Goal: Information Seeking & Learning: Learn about a topic

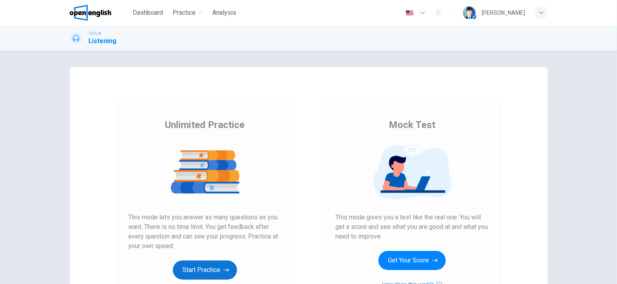
click at [205, 268] on button "Start Practice" at bounding box center [205, 269] width 64 height 19
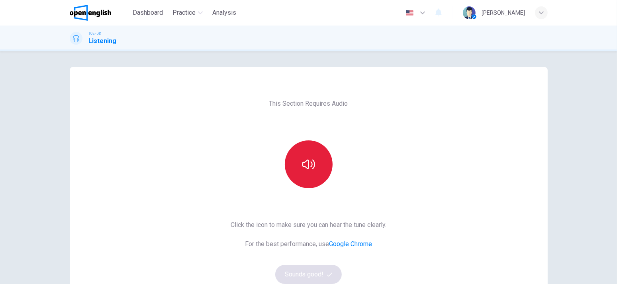
click at [319, 172] on button "button" at bounding box center [309, 164] width 48 height 48
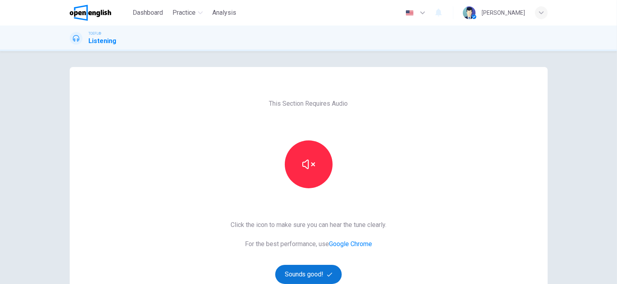
click at [333, 273] on button "Sounds good!" at bounding box center [308, 273] width 67 height 19
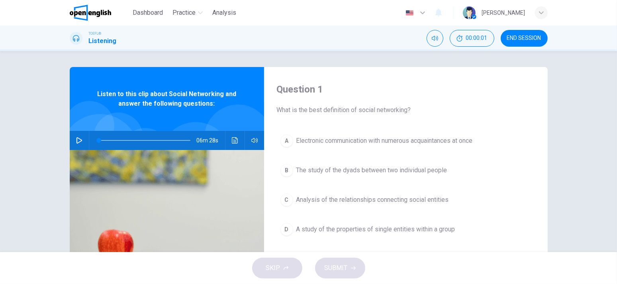
click at [78, 142] on icon "button" at bounding box center [79, 140] width 6 height 6
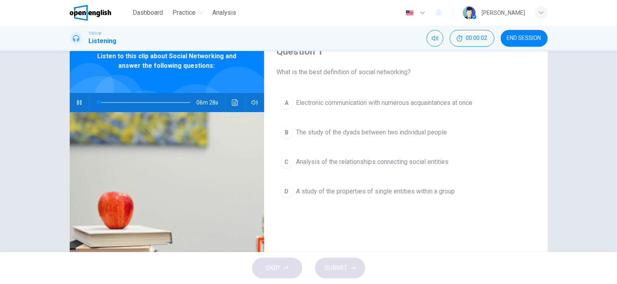
scroll to position [40, 0]
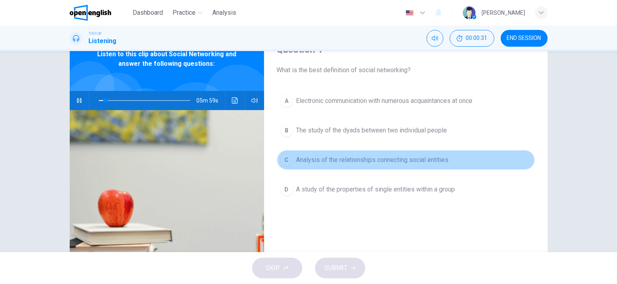
click at [395, 157] on span "Analysis of the relationships connecting social entities" at bounding box center [372, 160] width 153 height 10
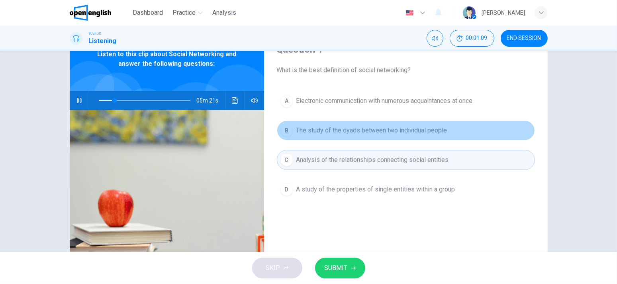
click at [420, 133] on span "The study of the dyads between two individual people" at bounding box center [371, 130] width 151 height 10
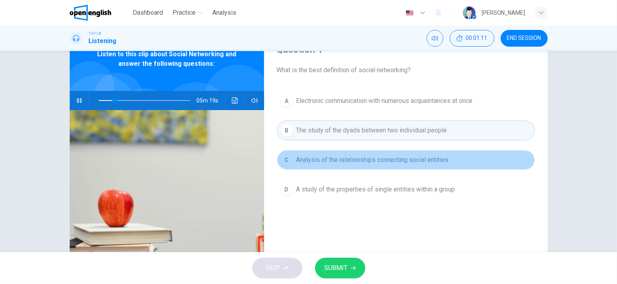
click at [418, 158] on span "Analysis of the relationships connecting social entities" at bounding box center [372, 160] width 153 height 10
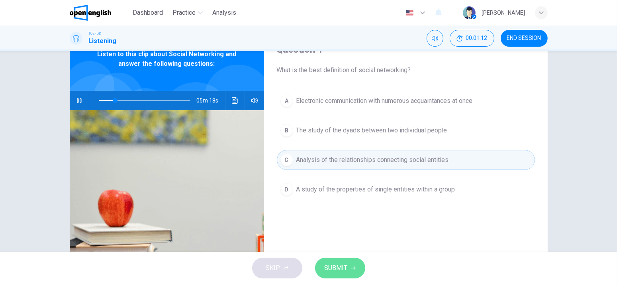
click at [342, 258] on button "SUBMIT" at bounding box center [340, 267] width 50 height 21
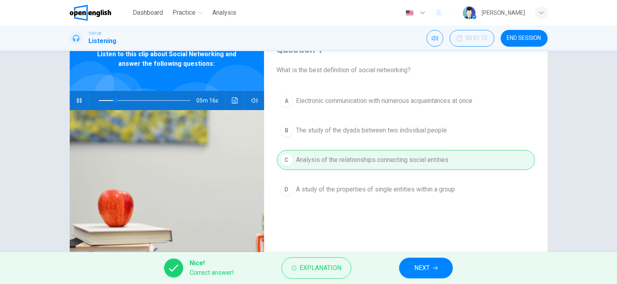
click at [440, 272] on button "NEXT" at bounding box center [426, 267] width 54 height 21
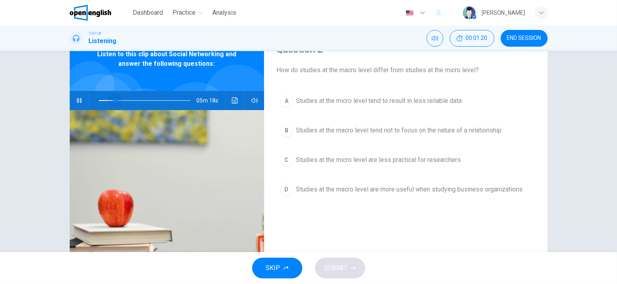
click at [113, 98] on span at bounding box center [115, 100] width 5 height 5
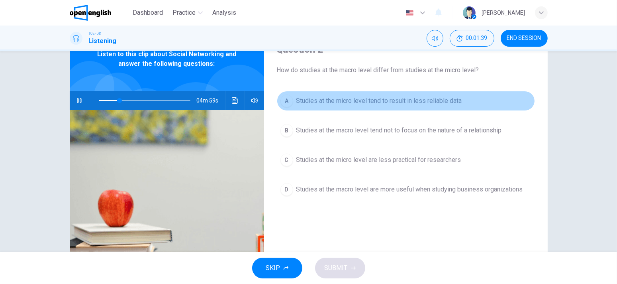
click at [405, 98] on span "Studies at the micro level tend to result in less reliable data" at bounding box center [379, 101] width 166 height 10
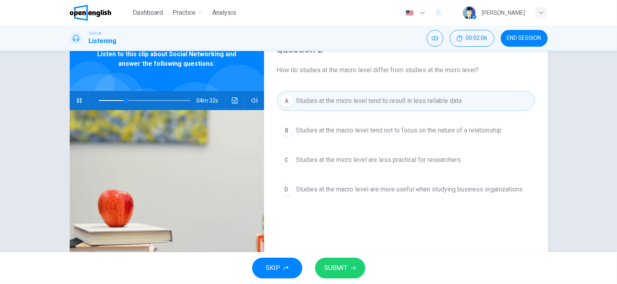
click at [353, 270] on button "SUBMIT" at bounding box center [340, 267] width 50 height 21
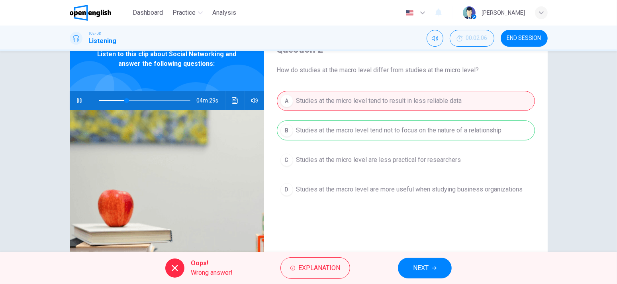
click at [430, 260] on button "NEXT" at bounding box center [425, 267] width 54 height 21
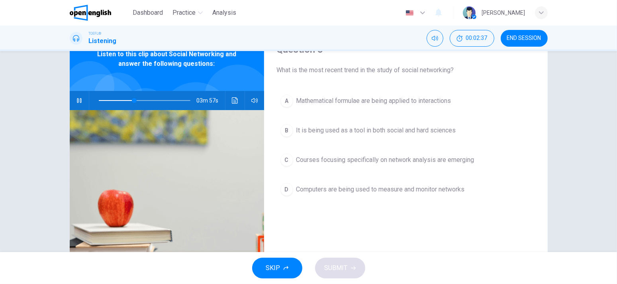
click at [418, 132] on span "It is being used as a tool in both social and hard sciences" at bounding box center [376, 130] width 160 height 10
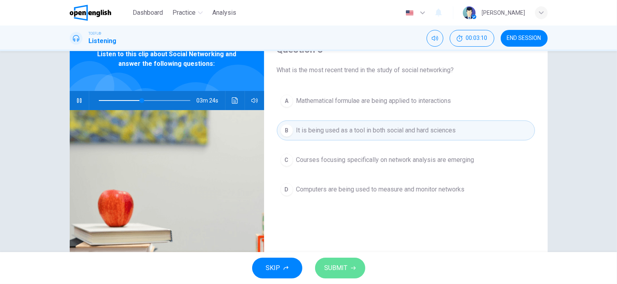
click at [350, 264] on button "SUBMIT" at bounding box center [340, 267] width 50 height 21
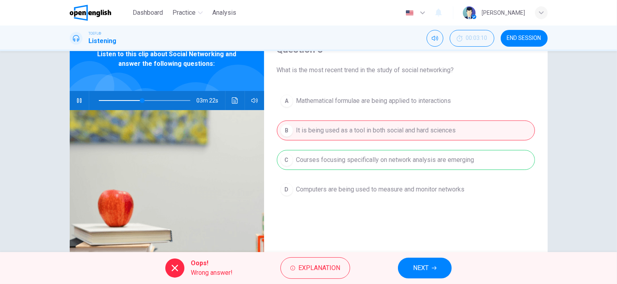
click at [416, 263] on span "NEXT" at bounding box center [421, 267] width 16 height 11
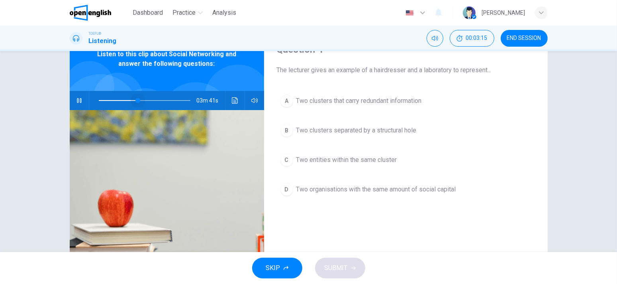
drag, startPoint x: 145, startPoint y: 100, endPoint x: 136, endPoint y: 100, distance: 9.2
click at [136, 100] on span at bounding box center [137, 100] width 5 height 5
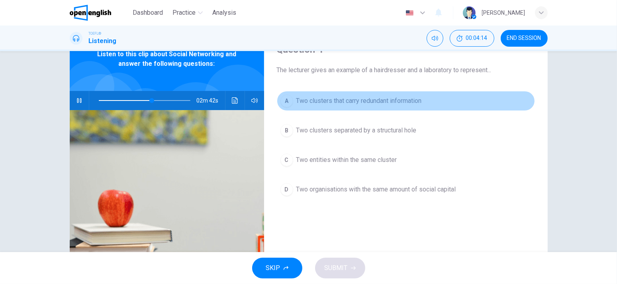
click at [306, 103] on span "Two clusters that carry redundant information" at bounding box center [358, 101] width 125 height 10
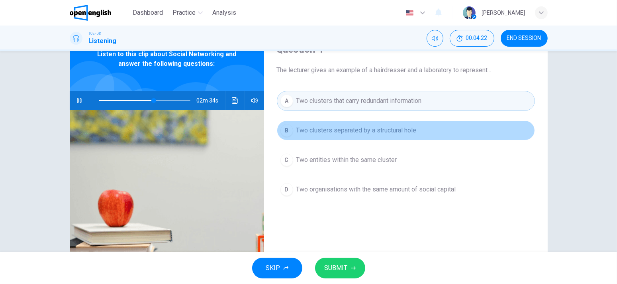
click at [385, 135] on button "B Two clusters separated by a structural hole" at bounding box center [406, 130] width 258 height 20
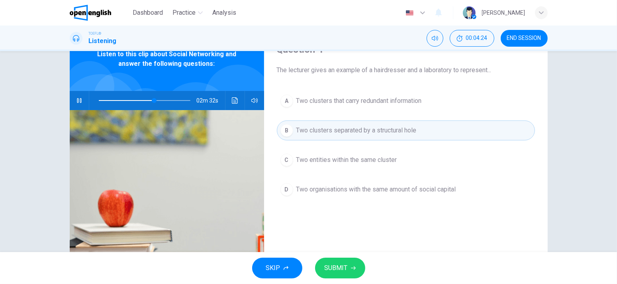
click at [381, 164] on span "Two entities within the same cluster" at bounding box center [346, 160] width 101 height 10
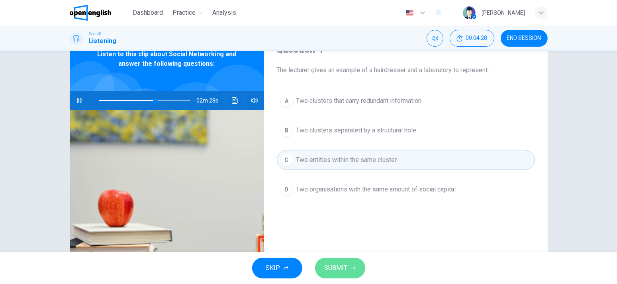
click at [343, 262] on button "SUBMIT" at bounding box center [340, 267] width 50 height 21
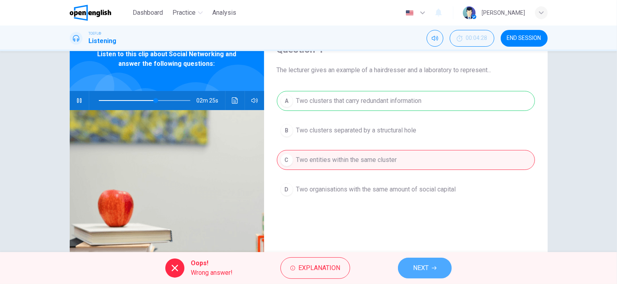
click at [405, 258] on button "NEXT" at bounding box center [425, 267] width 54 height 21
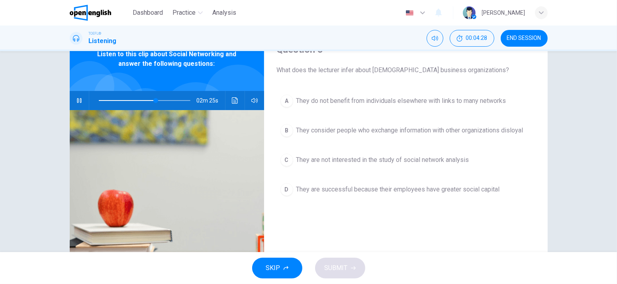
type input "**"
click at [522, 36] on span "END SESSION" at bounding box center [524, 38] width 34 height 6
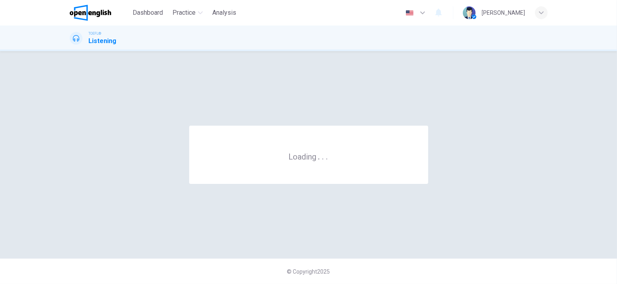
scroll to position [0, 0]
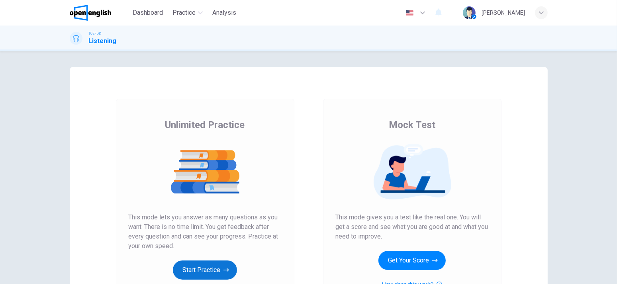
click at [193, 262] on button "Start Practice" at bounding box center [205, 269] width 64 height 19
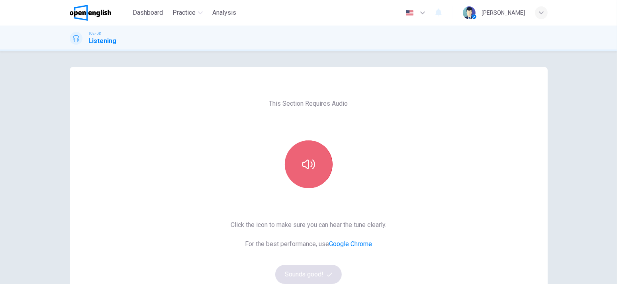
click at [295, 176] on button "button" at bounding box center [309, 164] width 48 height 48
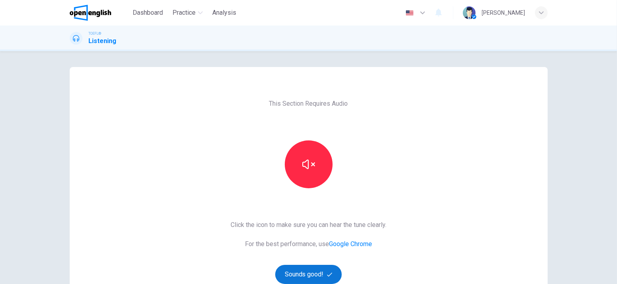
click at [307, 269] on button "Sounds good!" at bounding box center [308, 273] width 67 height 19
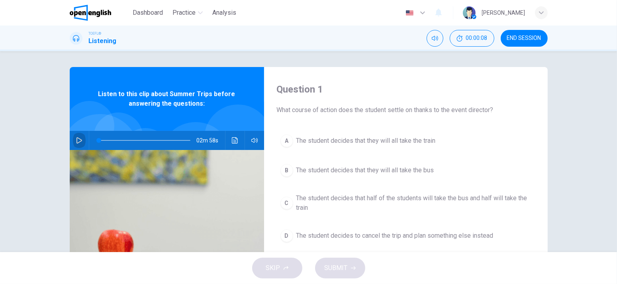
click at [76, 139] on icon "button" at bounding box center [79, 140] width 6 height 6
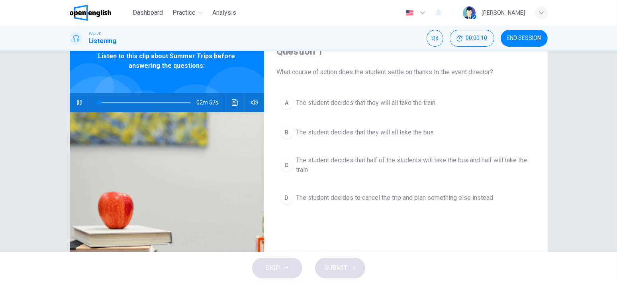
scroll to position [40, 0]
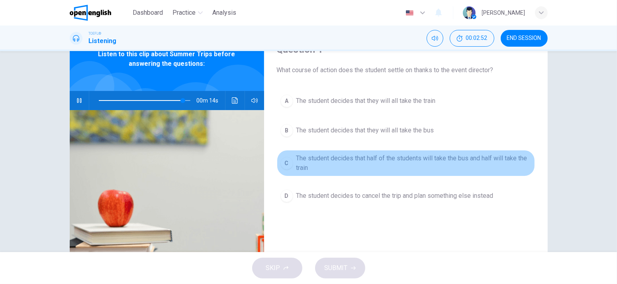
click at [283, 157] on div "C" at bounding box center [286, 163] width 13 height 13
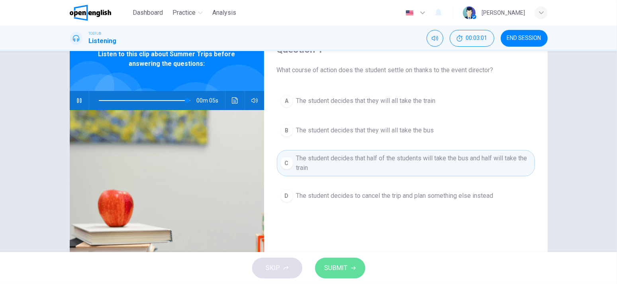
click at [353, 262] on button "SUBMIT" at bounding box center [340, 267] width 50 height 21
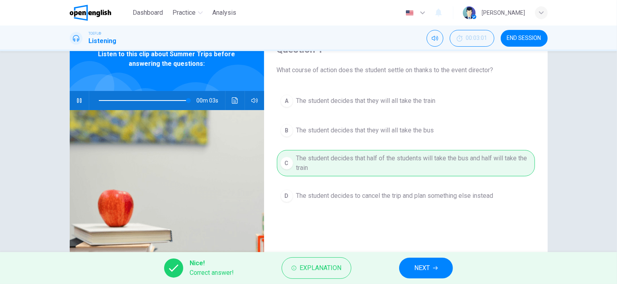
click at [405, 265] on button "NEXT" at bounding box center [426, 267] width 54 height 21
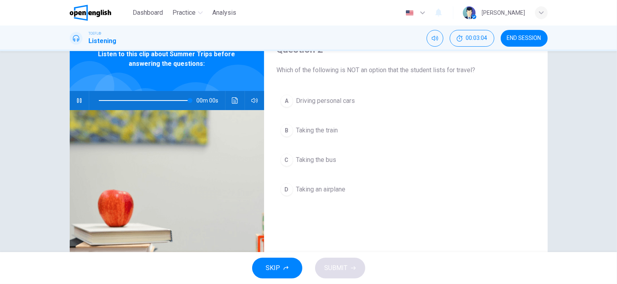
type input "*"
click at [344, 186] on span "Taking an airplane" at bounding box center [320, 189] width 49 height 10
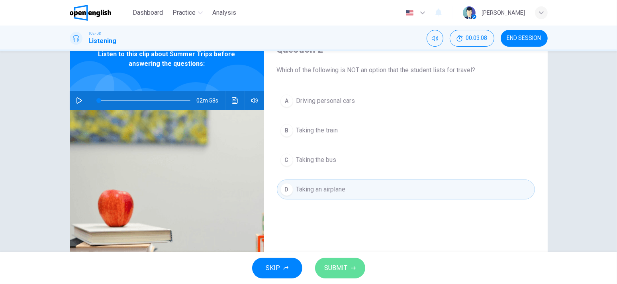
click at [338, 263] on span "SUBMIT" at bounding box center [336, 267] width 23 height 11
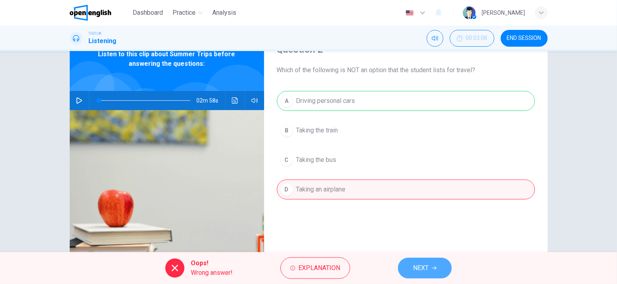
click at [423, 260] on button "NEXT" at bounding box center [425, 267] width 54 height 21
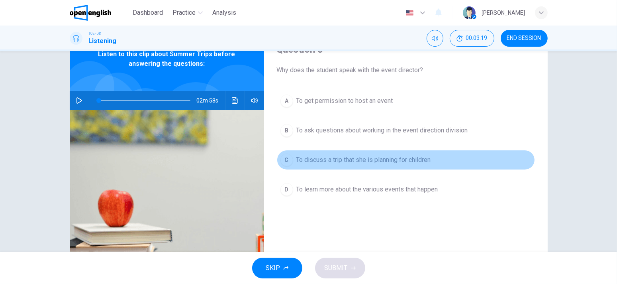
click at [375, 157] on span "To discuss a trip that she is planning for children" at bounding box center [363, 160] width 135 height 10
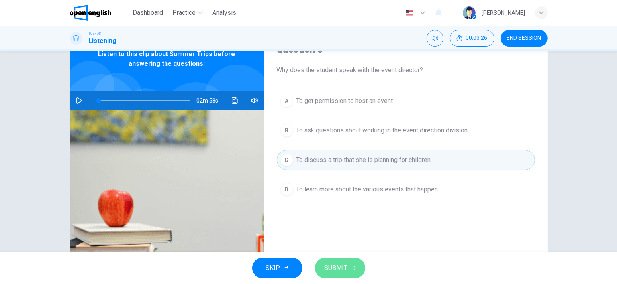
click at [354, 260] on button "SUBMIT" at bounding box center [340, 267] width 50 height 21
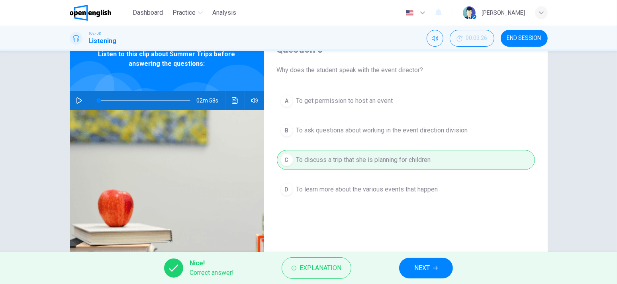
click at [406, 260] on button "NEXT" at bounding box center [426, 267] width 54 height 21
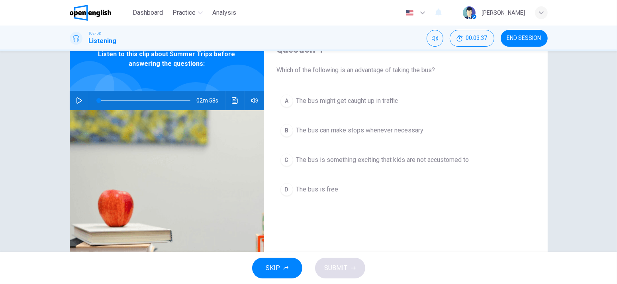
click at [377, 130] on span "The bus can make stops whenever necessary" at bounding box center [359, 130] width 127 height 10
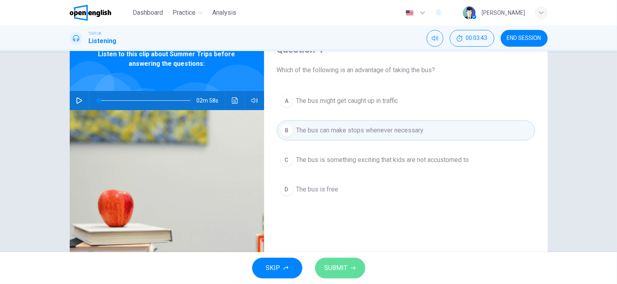
click at [348, 261] on button "SUBMIT" at bounding box center [340, 267] width 50 height 21
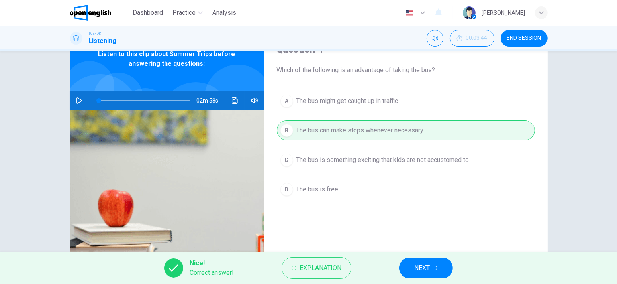
click at [417, 264] on span "NEXT" at bounding box center [422, 267] width 16 height 11
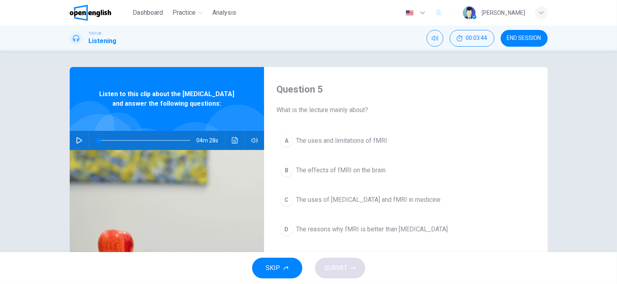
click at [515, 37] on span "END SESSION" at bounding box center [524, 38] width 34 height 6
